Goal: Task Accomplishment & Management: Manage account settings

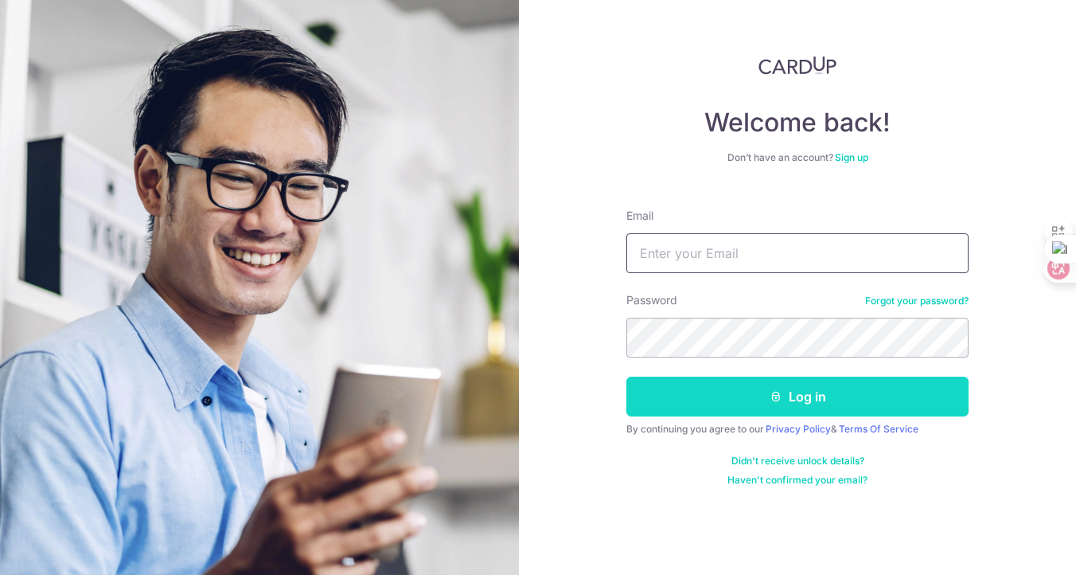
type input "[EMAIL_ADDRESS][DOMAIN_NAME]"
click at [721, 399] on button "Log in" at bounding box center [797, 396] width 342 height 40
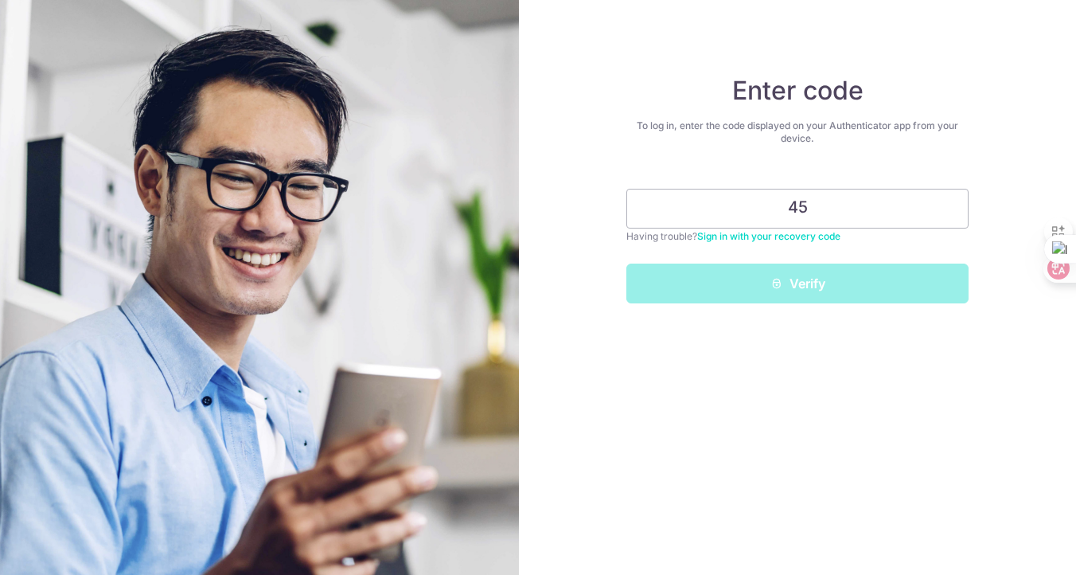
type input "4"
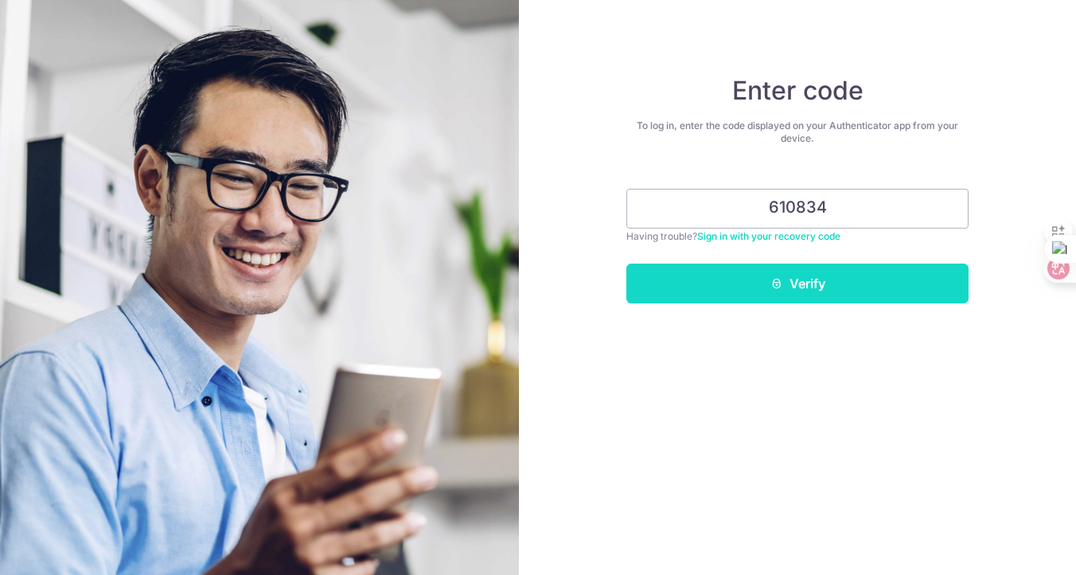
type input "610834"
click at [865, 298] on button "Verify" at bounding box center [797, 283] width 342 height 40
